Goal: Task Accomplishment & Management: Use online tool/utility

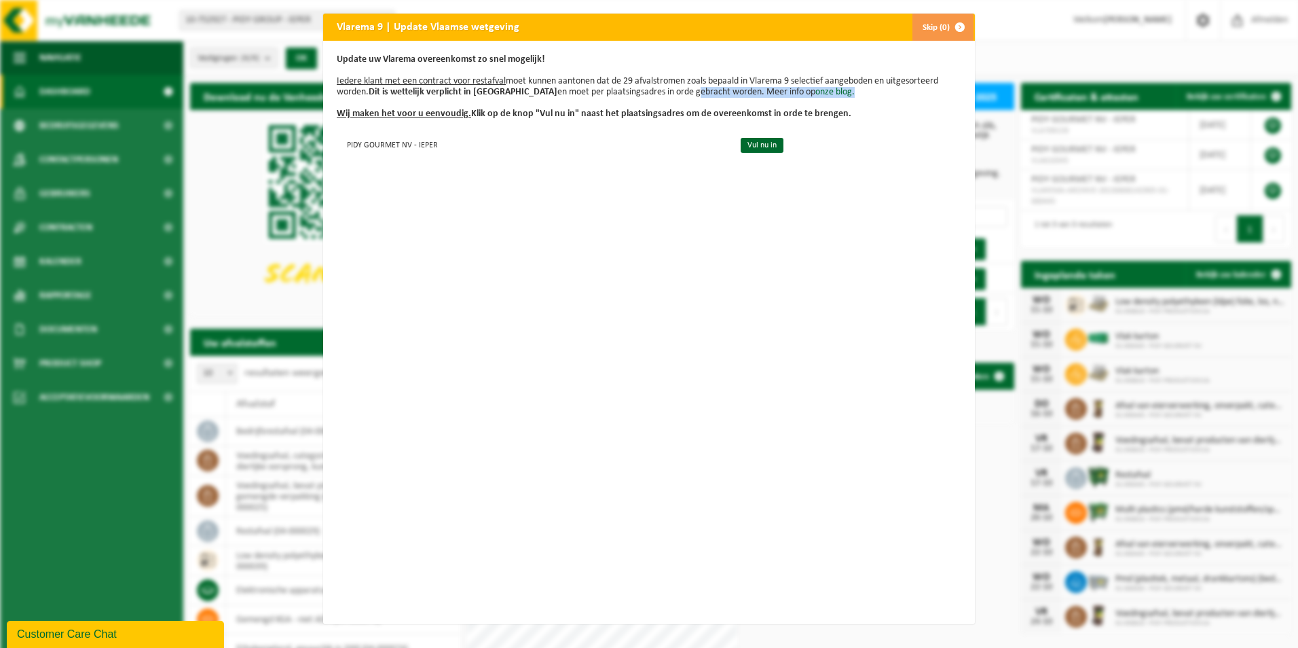
drag, startPoint x: 661, startPoint y: 94, endPoint x: 831, endPoint y: 102, distance: 169.9
click at [852, 98] on p "Update uw Vlarema overeenkomst zo snel mogelijk! Iedere klant met een contract …" at bounding box center [649, 86] width 625 height 65
click at [743, 147] on link "Vul nu in" at bounding box center [762, 145] width 43 height 15
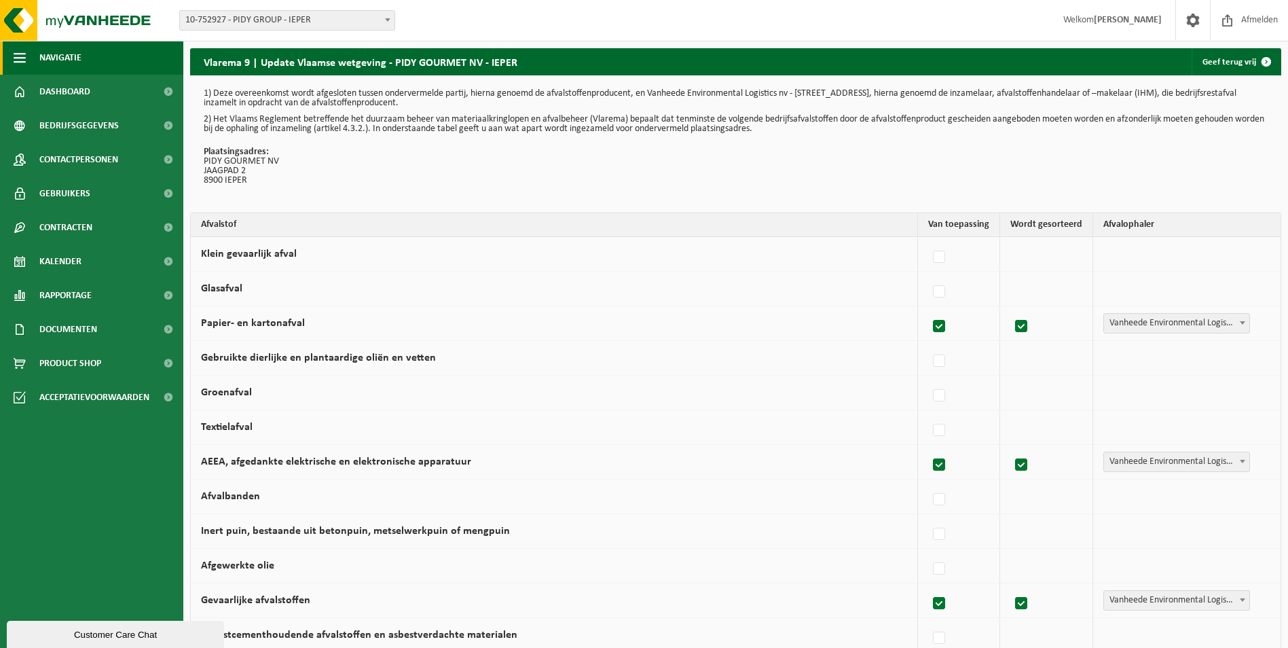
click at [40, 49] on span "Navigatie" at bounding box center [60, 58] width 42 height 34
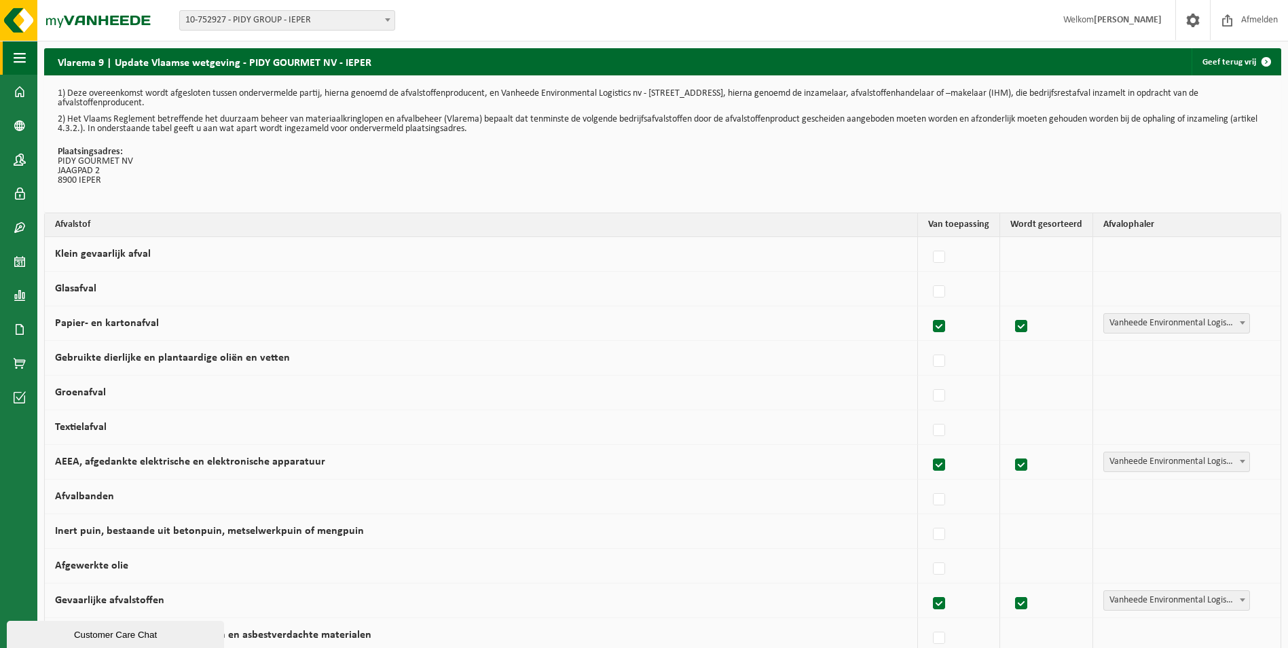
click at [32, 60] on button "Navigatie" at bounding box center [18, 58] width 37 height 34
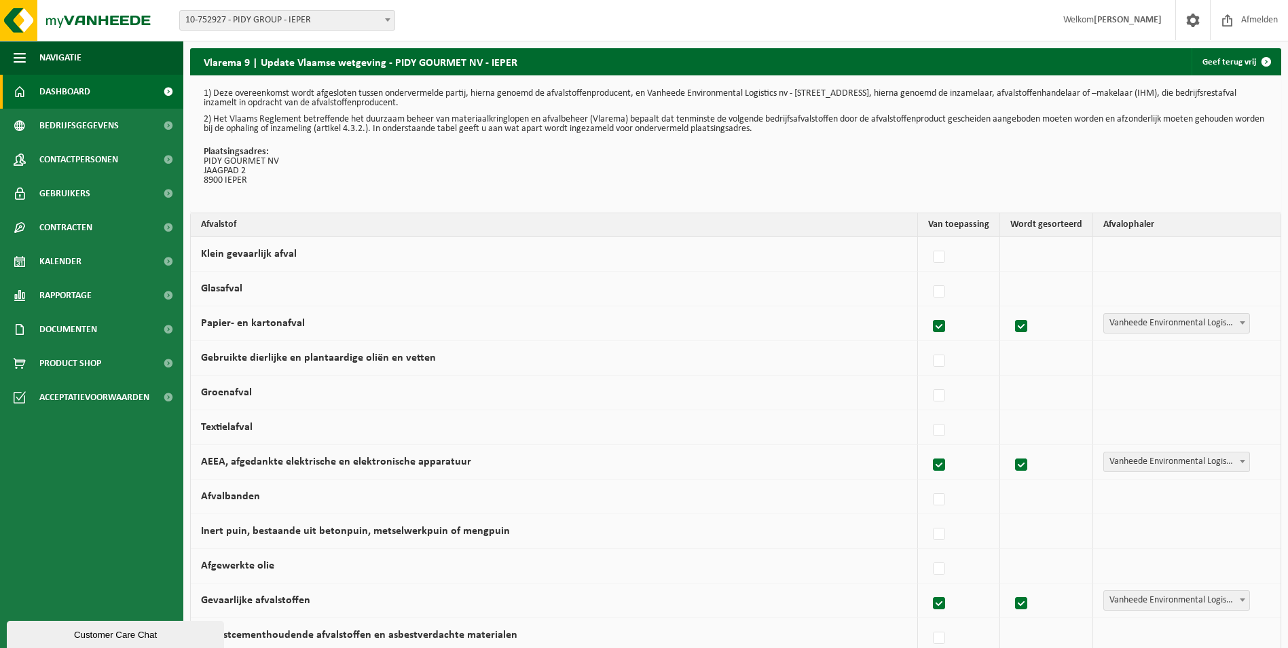
click at [37, 84] on link "Dashboard" at bounding box center [91, 92] width 183 height 34
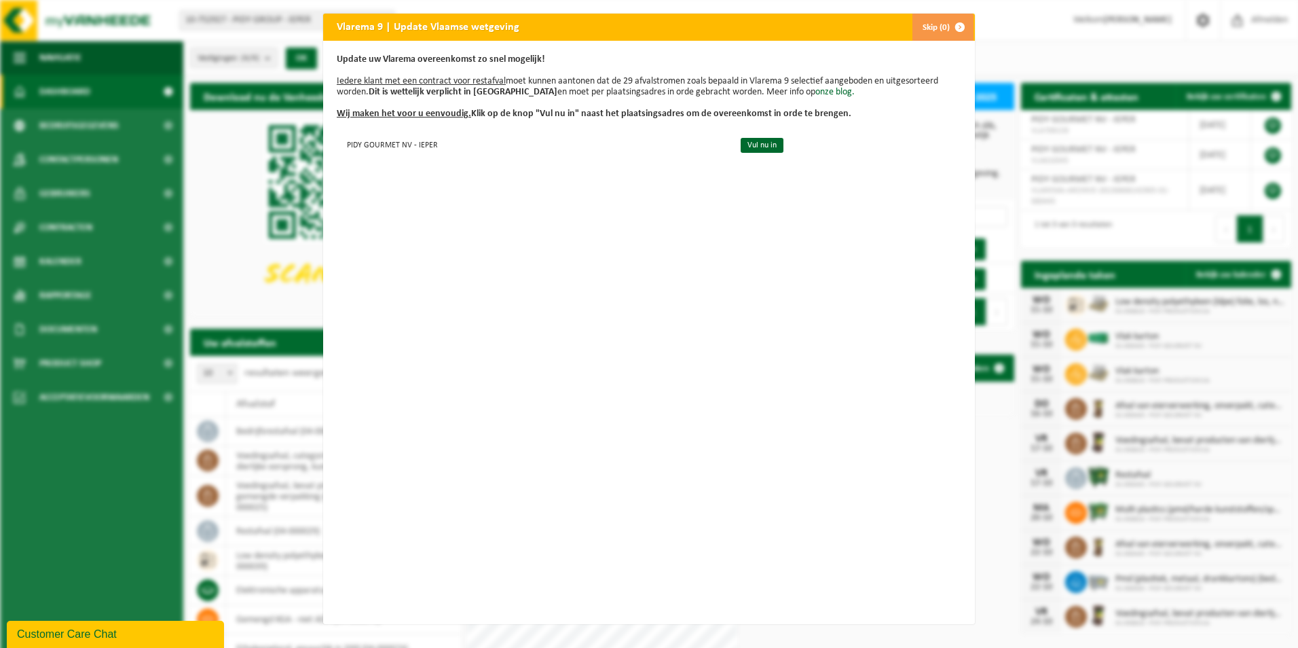
click at [946, 26] on span "button" at bounding box center [959, 27] width 27 height 27
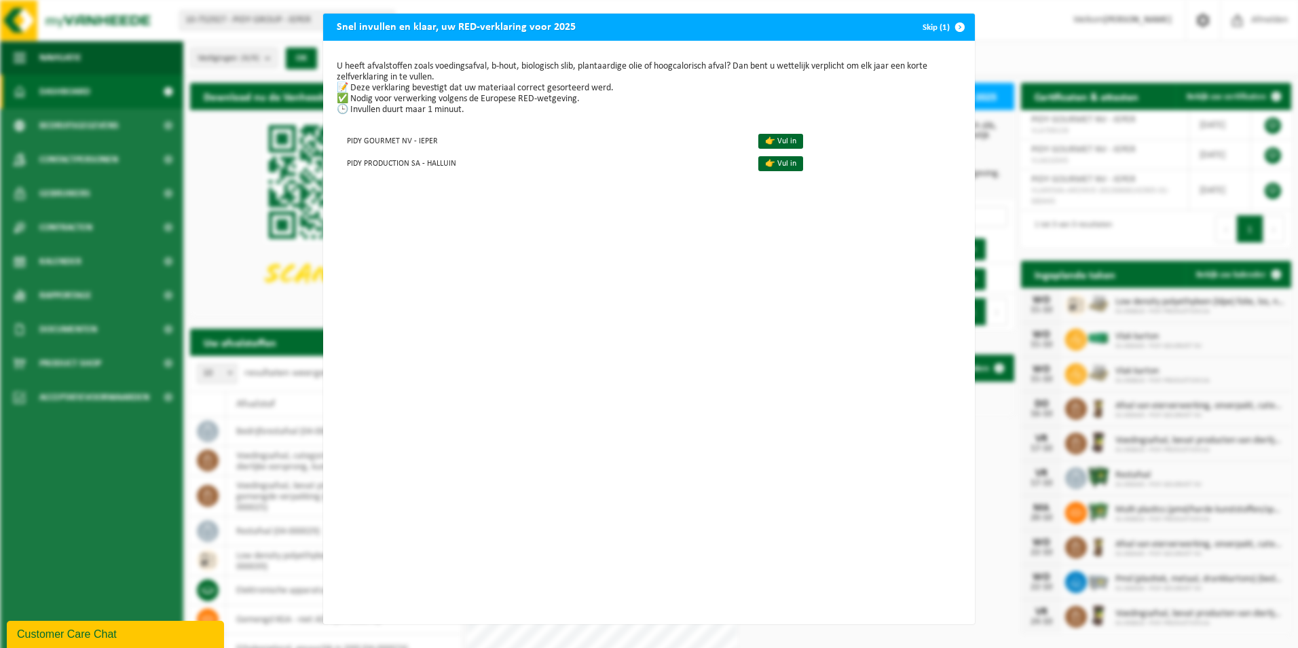
click at [951, 27] on span "button" at bounding box center [959, 27] width 27 height 27
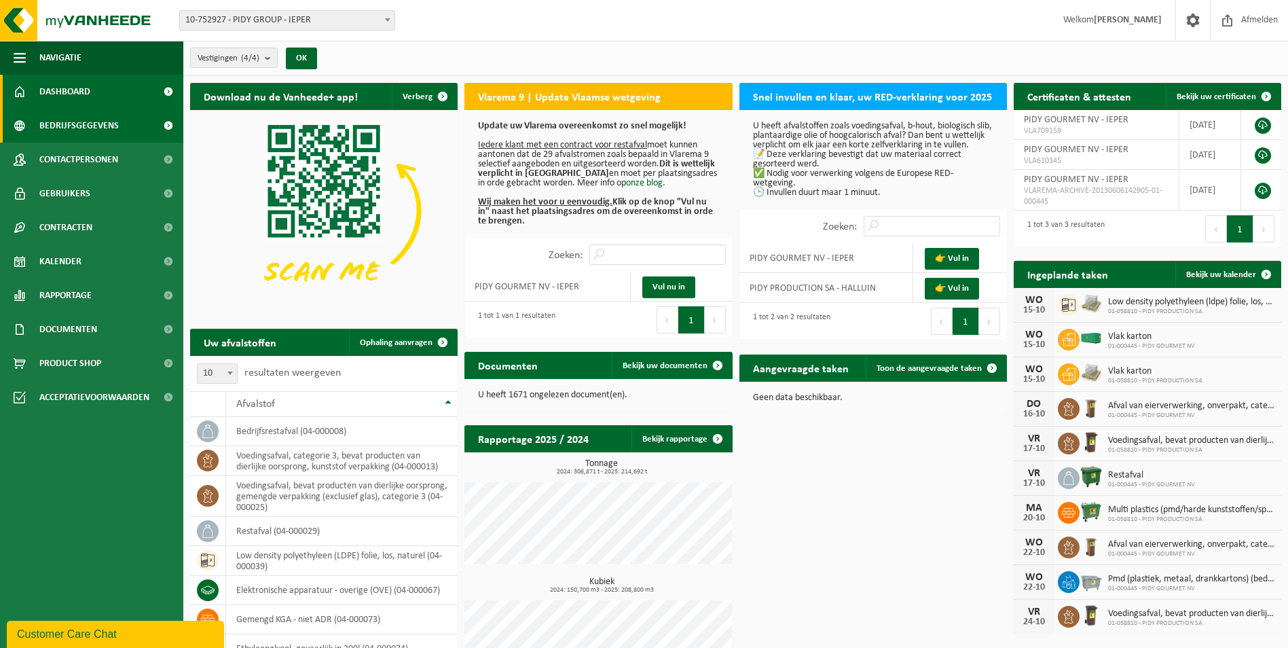
click at [48, 117] on span "Bedrijfsgegevens" at bounding box center [78, 126] width 79 height 34
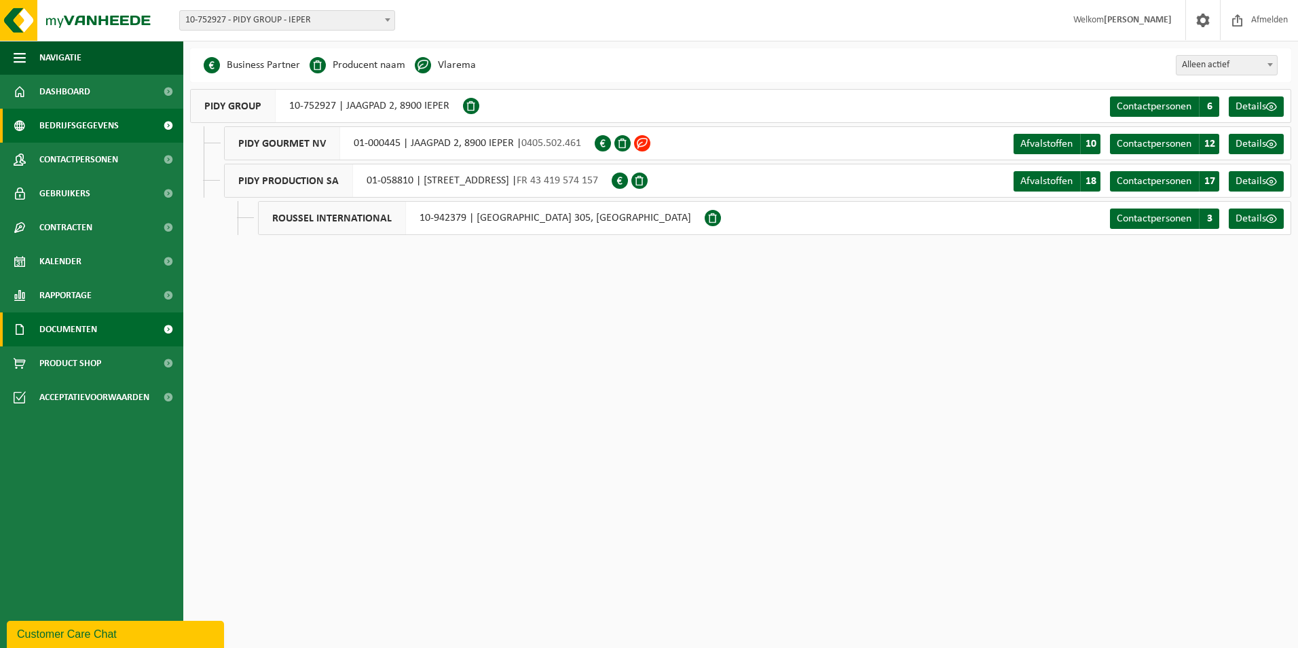
click at [52, 328] on span "Documenten" at bounding box center [68, 329] width 58 height 34
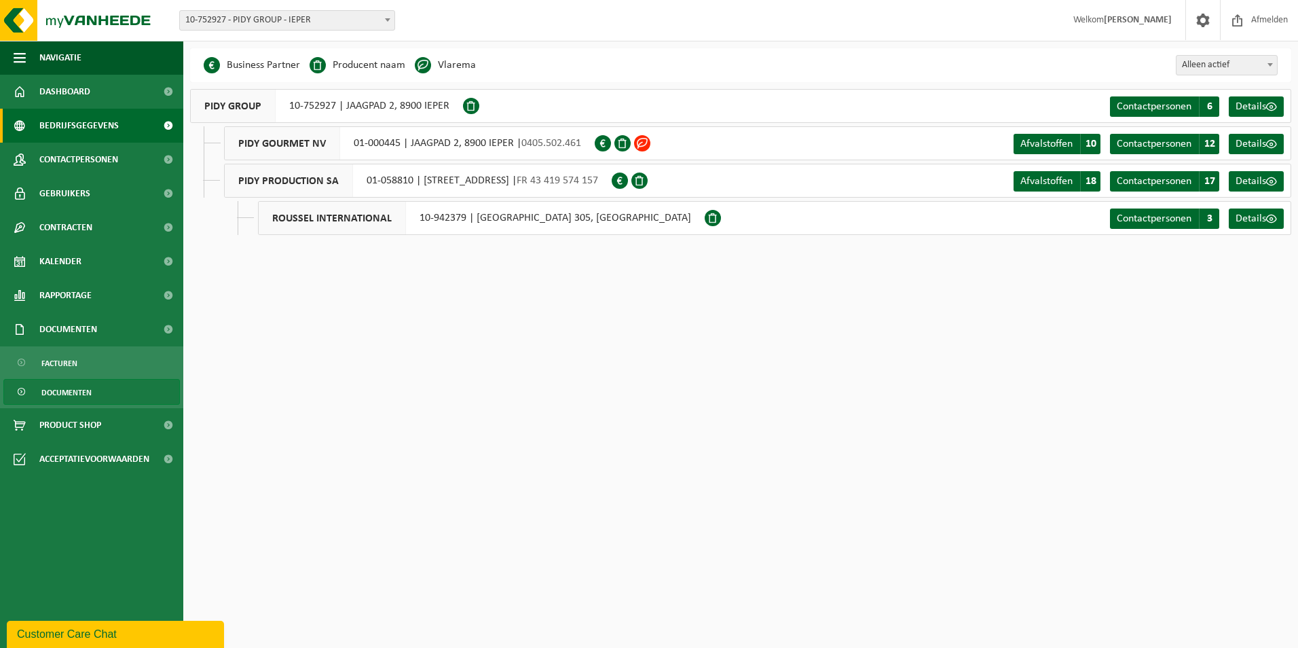
click at [56, 394] on span "Documenten" at bounding box center [66, 392] width 50 height 26
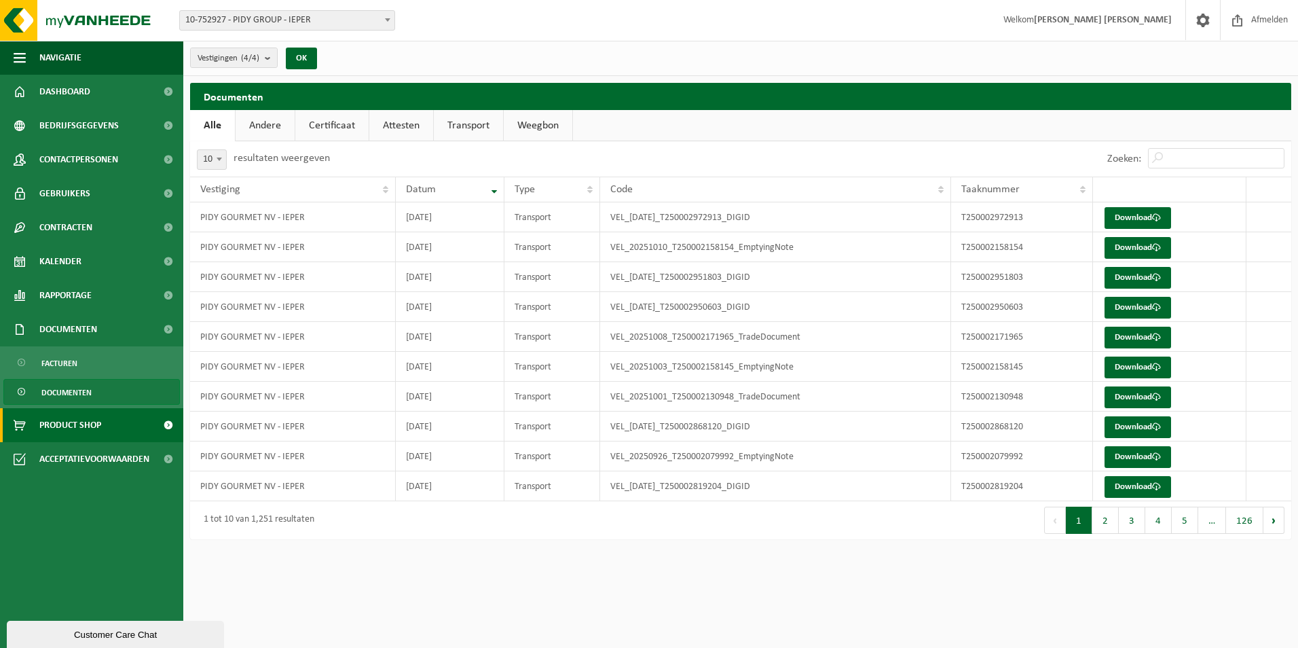
click at [51, 418] on span "Product Shop" at bounding box center [70, 425] width 62 height 34
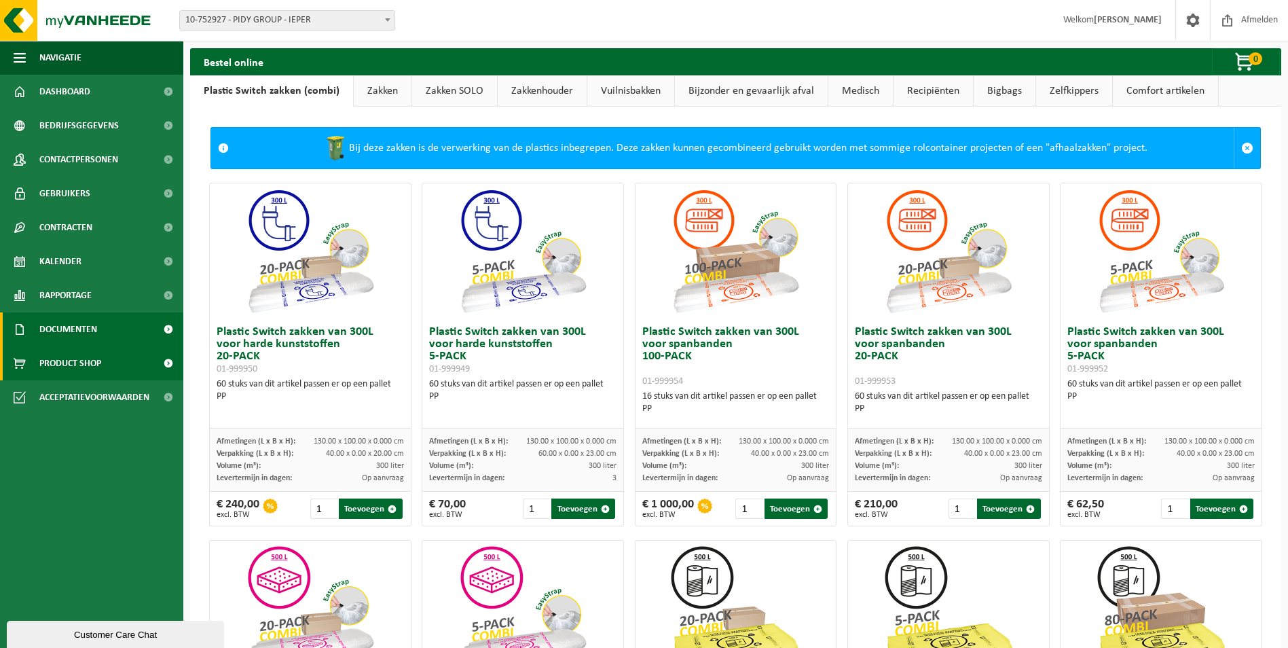
click at [77, 322] on span "Documenten" at bounding box center [68, 329] width 58 height 34
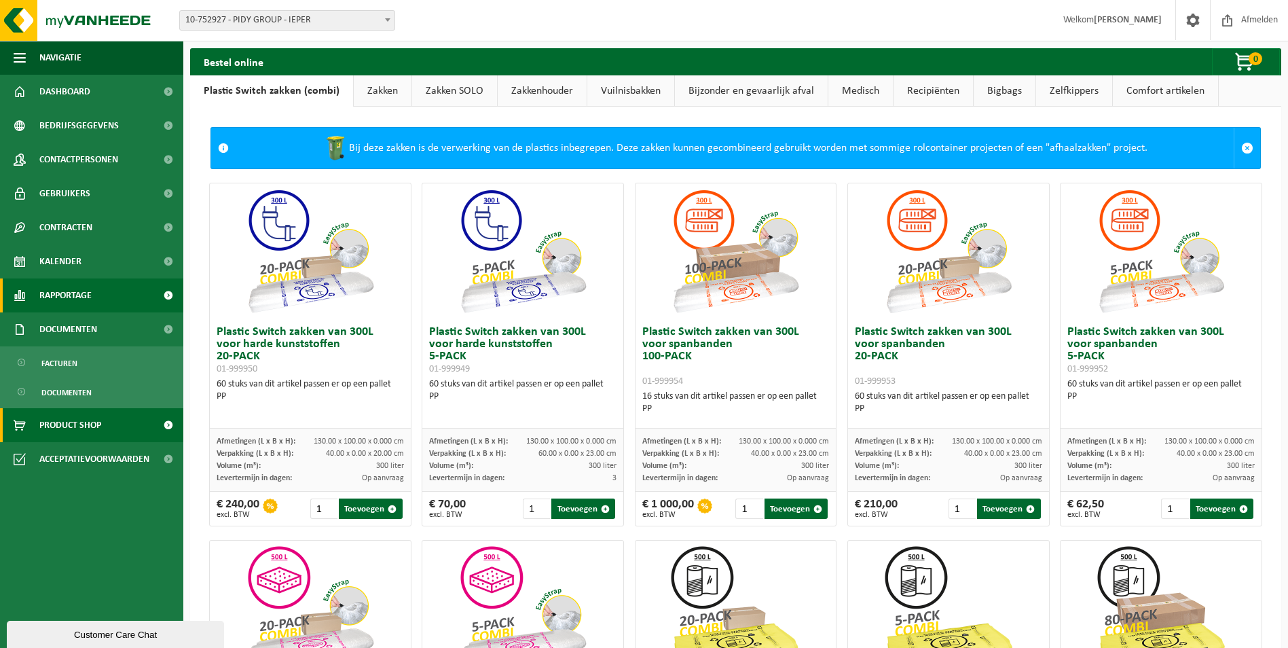
click at [79, 304] on span "Rapportage" at bounding box center [65, 295] width 52 height 34
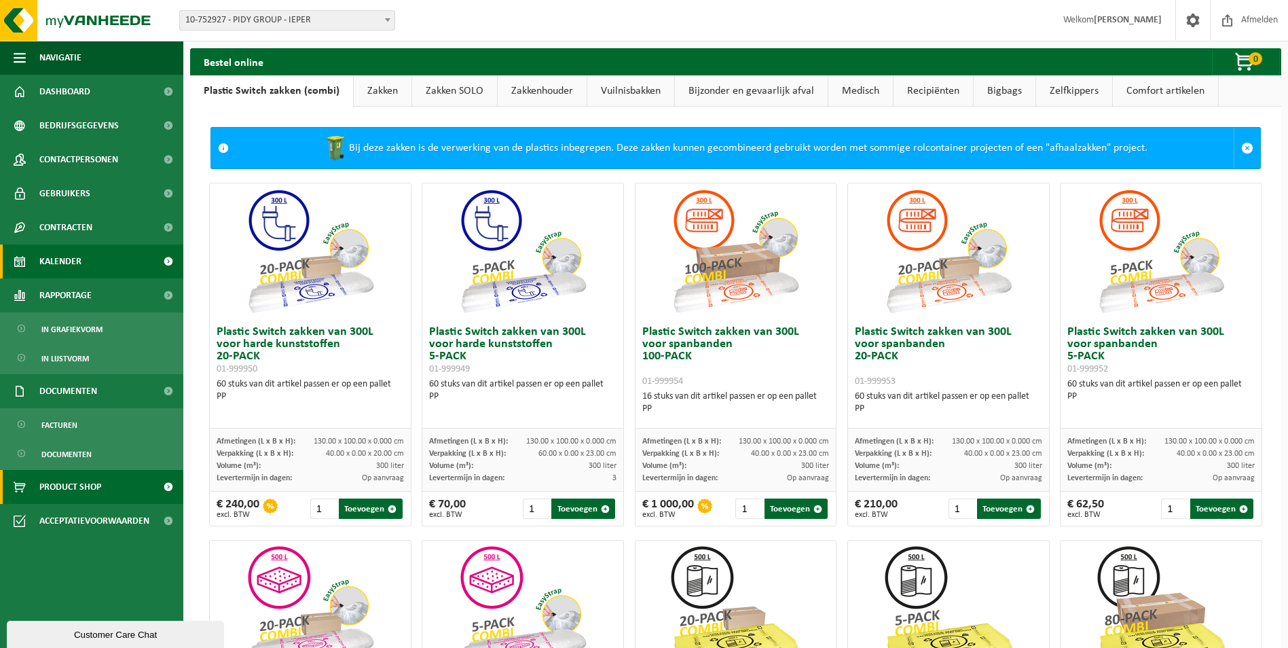
click at [86, 253] on link "Kalender" at bounding box center [91, 261] width 183 height 34
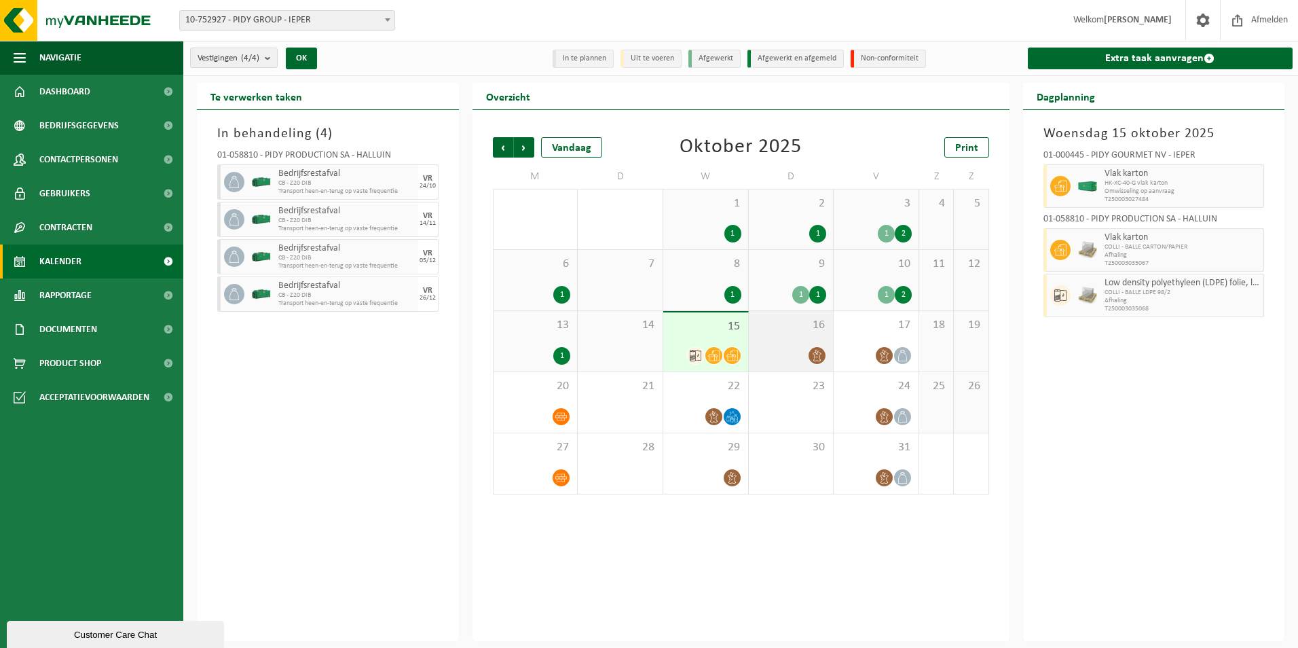
click at [803, 358] on div at bounding box center [791, 355] width 71 height 18
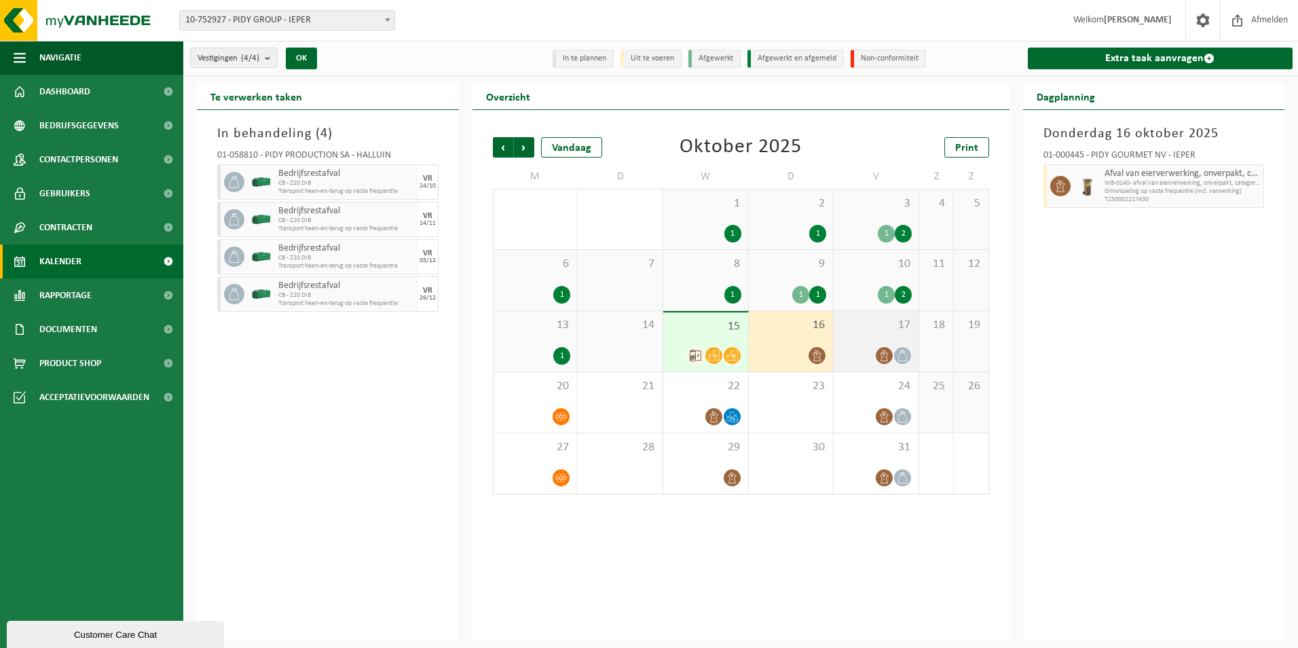
click at [861, 353] on div at bounding box center [875, 355] width 71 height 18
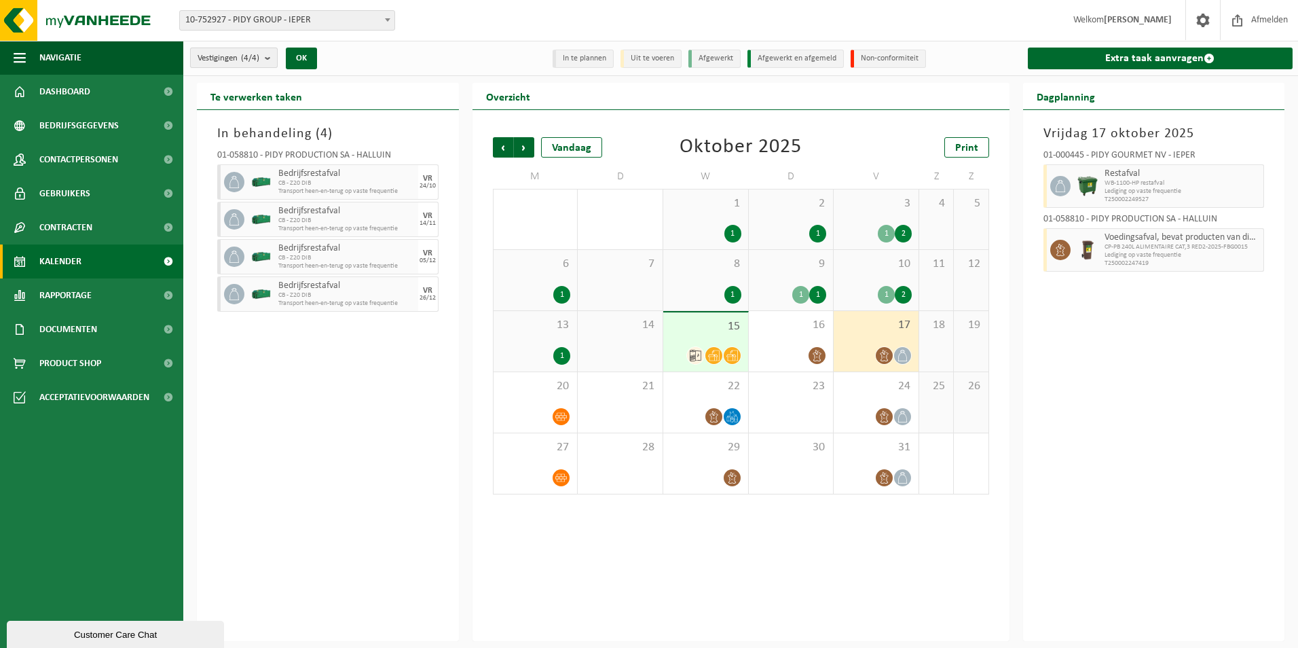
click at [272, 58] on b "submit" at bounding box center [271, 57] width 12 height 19
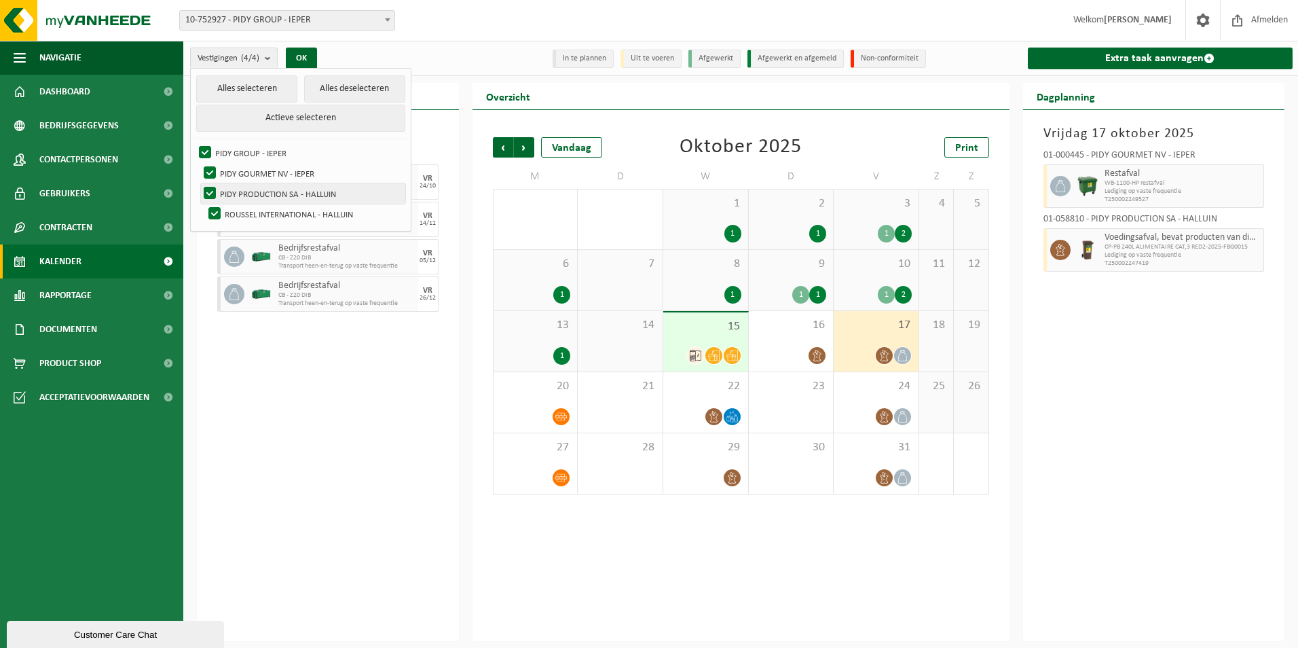
click at [214, 192] on label "PIDY PRODUCTION SA - HALLUIN" at bounding box center [303, 193] width 204 height 20
click at [199, 183] on input "PIDY PRODUCTION SA - HALLUIN" at bounding box center [198, 183] width 1 height 1
checkbox input "false"
click at [212, 213] on label "ROUSSEL INTERNATIONAL - HALLUIN" at bounding box center [306, 214] width 200 height 20
click at [204, 204] on input "ROUSSEL INTERNATIONAL - HALLUIN" at bounding box center [203, 203] width 1 height 1
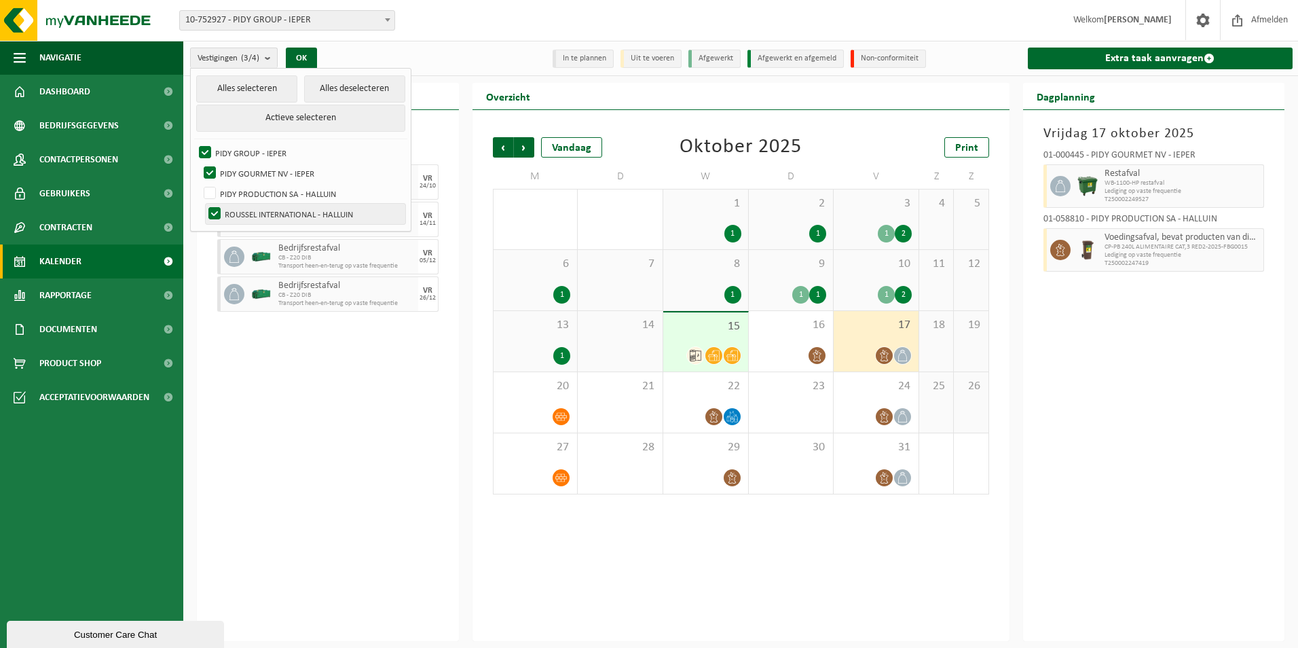
checkbox input "false"
click at [287, 448] on div "In behandeling ( 4 ) 01-058810 - PIDY PRODUCTION SA - HALLUIN Bedrijfsrestafval…" at bounding box center [328, 375] width 262 height 531
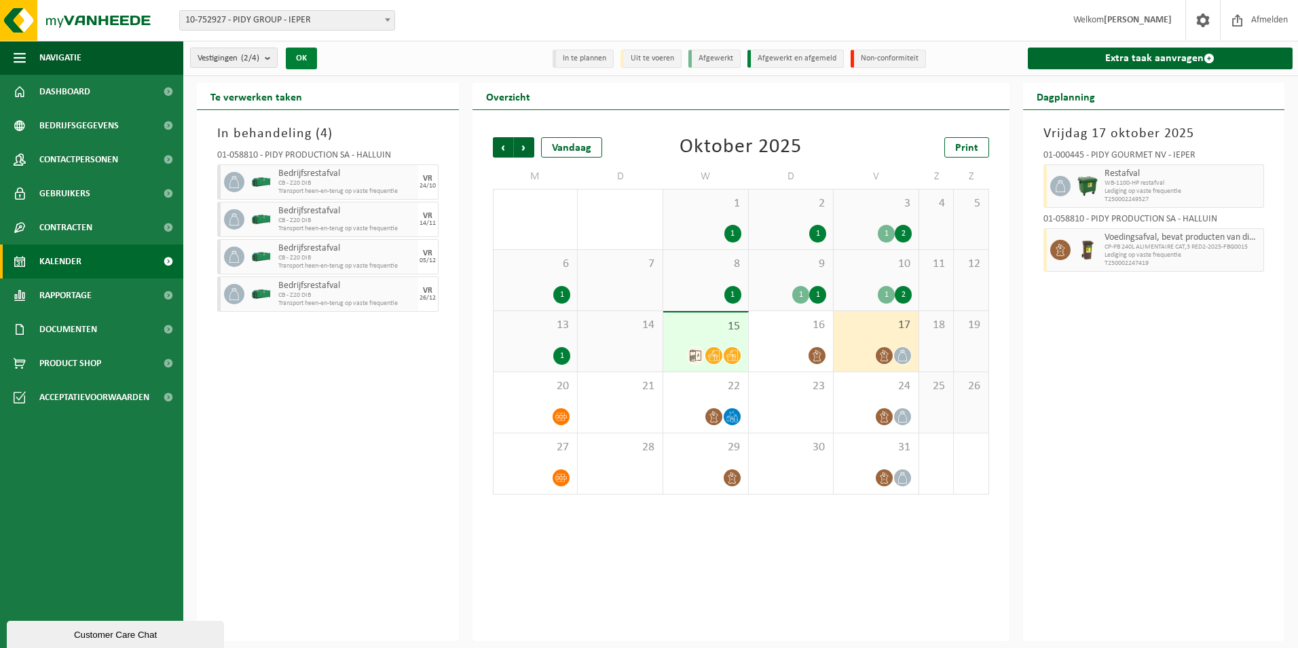
click at [316, 64] on button "OK" at bounding box center [301, 59] width 31 height 22
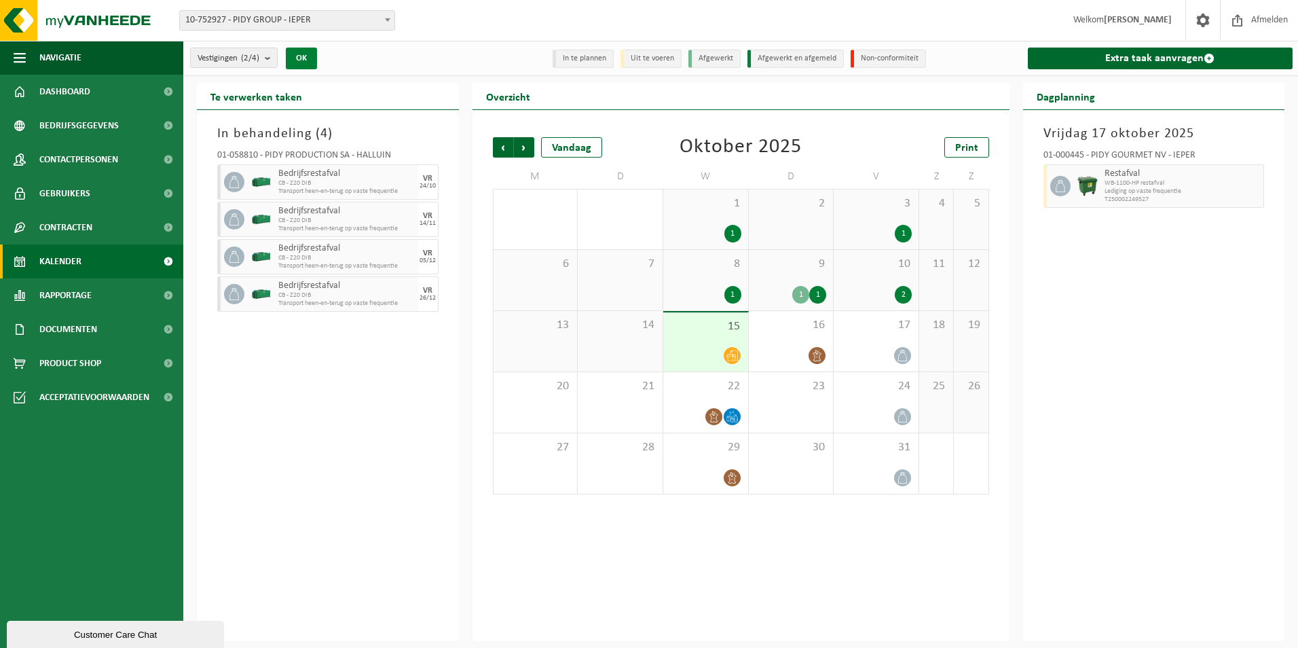
click at [303, 60] on button "OK" at bounding box center [301, 59] width 31 height 22
click at [259, 54] on count "(2/4)" at bounding box center [250, 58] width 18 height 9
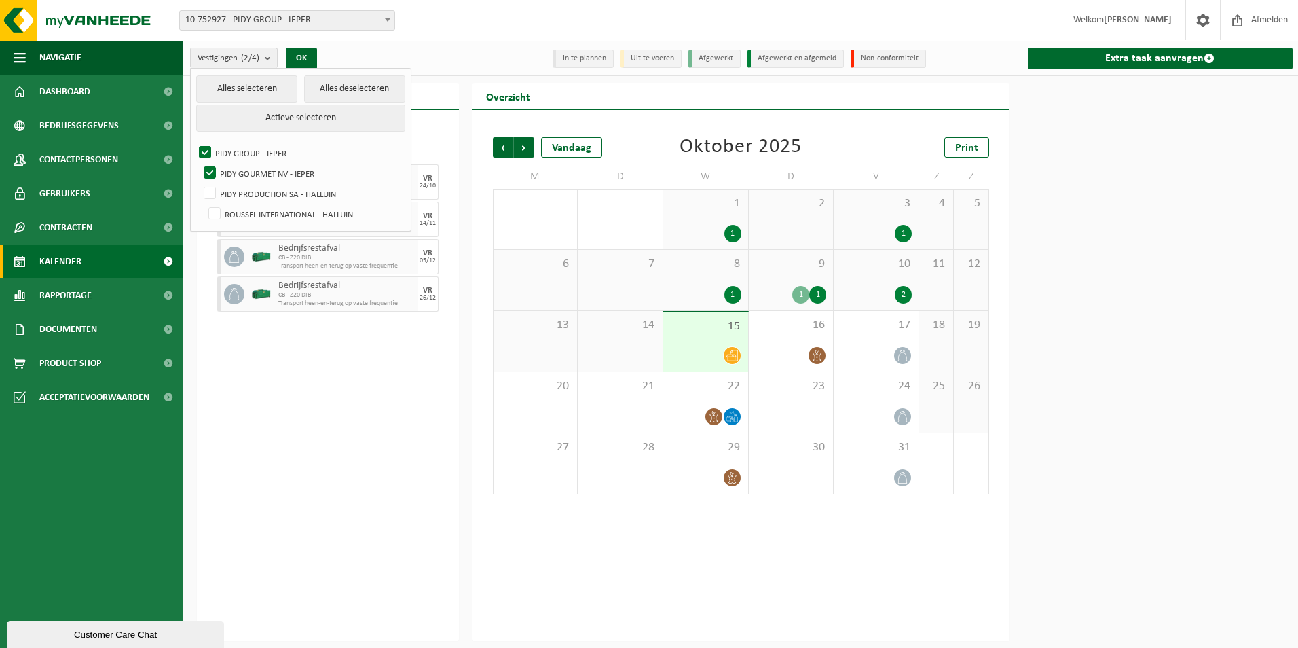
click at [344, 449] on div "In behandeling ( 4 ) 01-058810 - PIDY PRODUCTION SA - HALLUIN Bedrijfsrestafval…" at bounding box center [328, 375] width 262 height 531
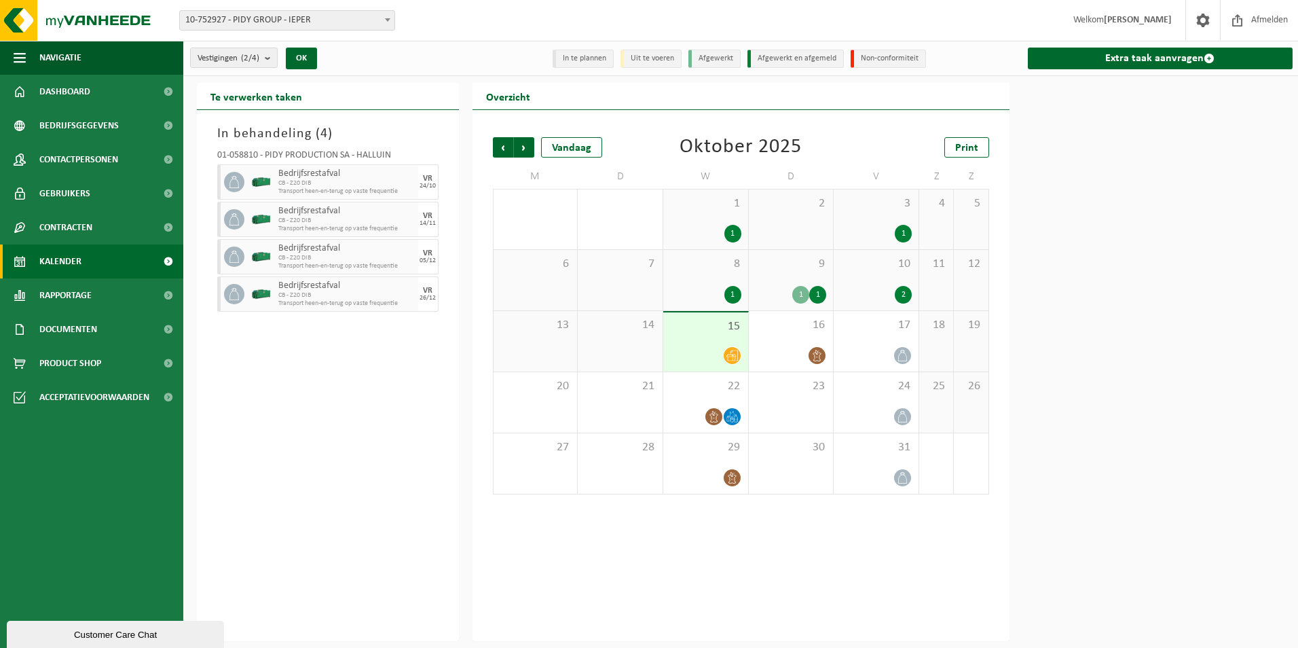
click at [734, 350] on icon at bounding box center [732, 356] width 12 height 12
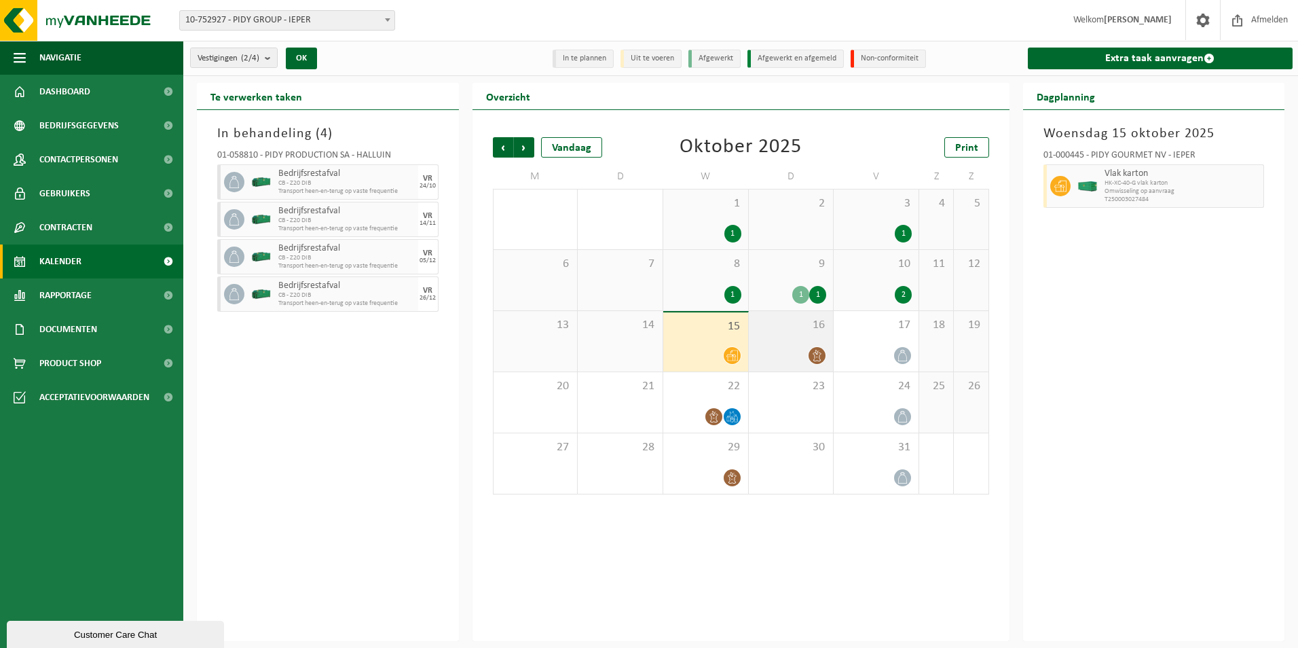
click at [785, 343] on div "16" at bounding box center [791, 341] width 85 height 60
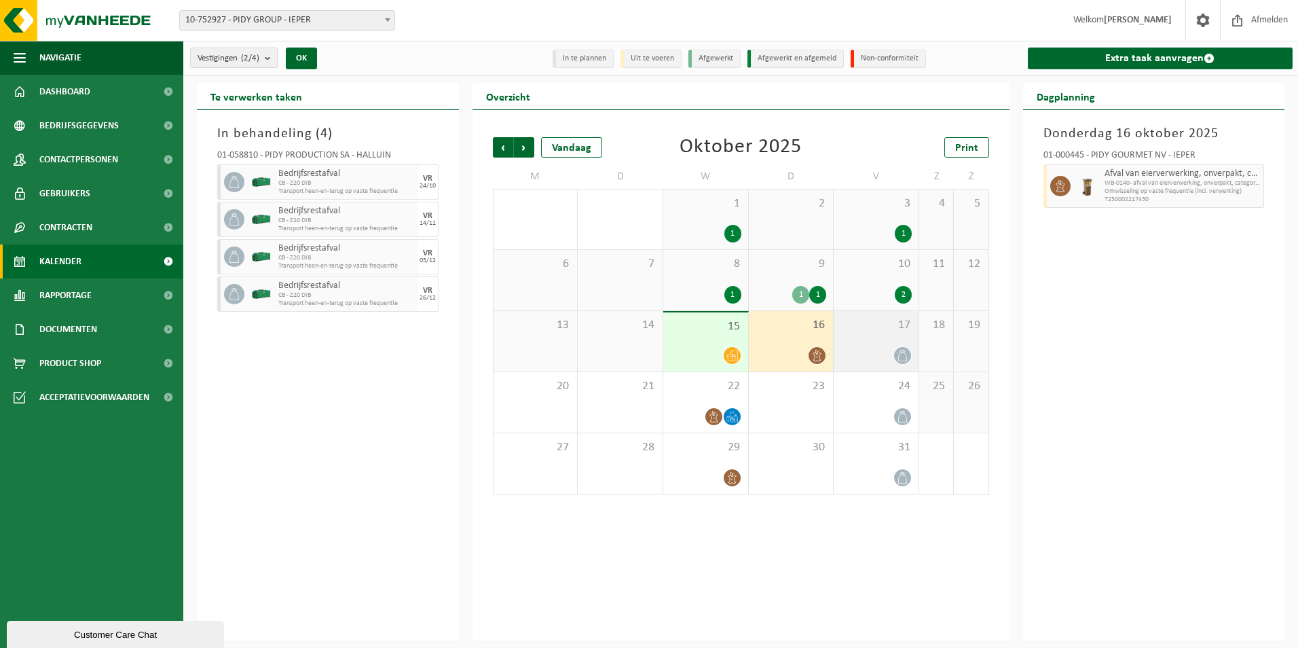
click at [885, 343] on div "17" at bounding box center [876, 341] width 85 height 60
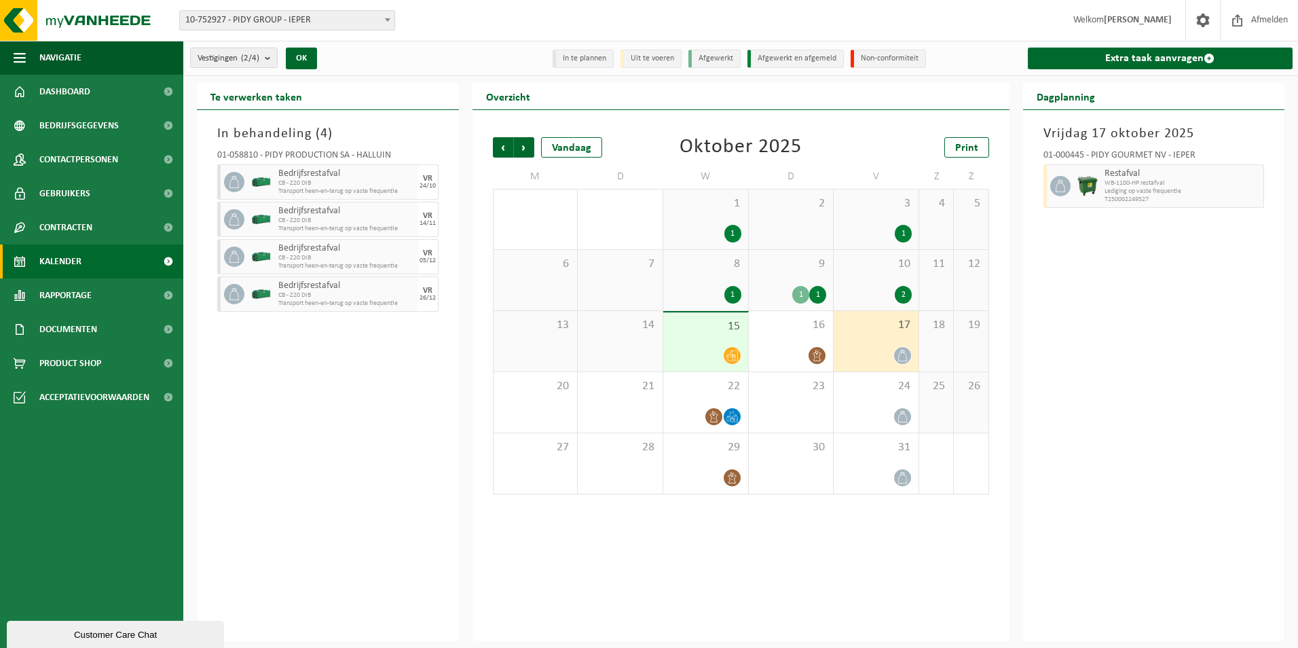
click at [786, 289] on div "1 1" at bounding box center [791, 295] width 71 height 18
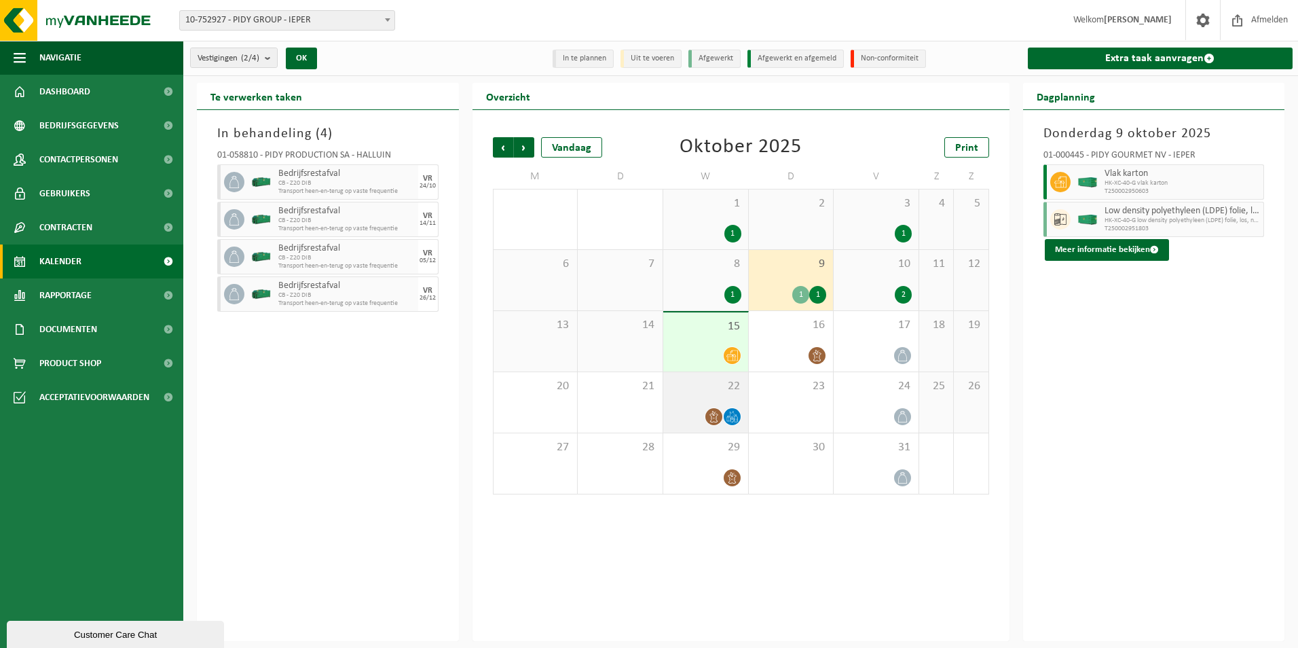
click at [708, 406] on div "22" at bounding box center [705, 402] width 85 height 60
